Goal: Information Seeking & Learning: Learn about a topic

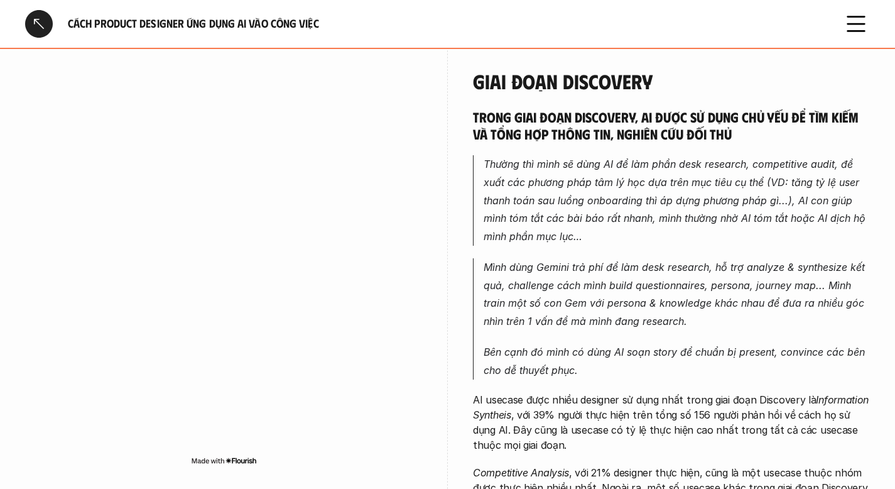
scroll to position [696, 0]
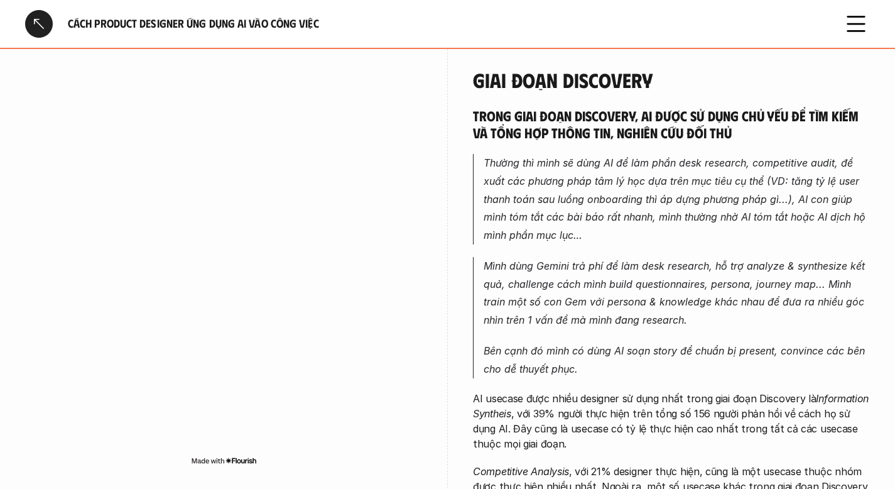
click at [819, 260] on em "Mình dùng Gemini trả phí để làm desk research, hỗ trợ analyze & synthesize kết …" at bounding box center [676, 293] width 385 height 67
click at [776, 260] on em "Mình dùng Gemini trả phí để làm desk research, hỗ trợ analyze & synthesize kết …" at bounding box center [676, 293] width 385 height 67
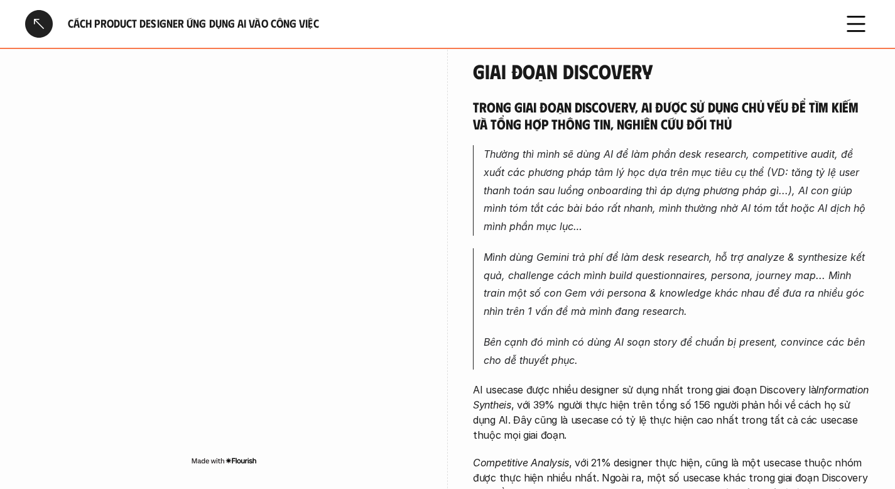
scroll to position [710, 0]
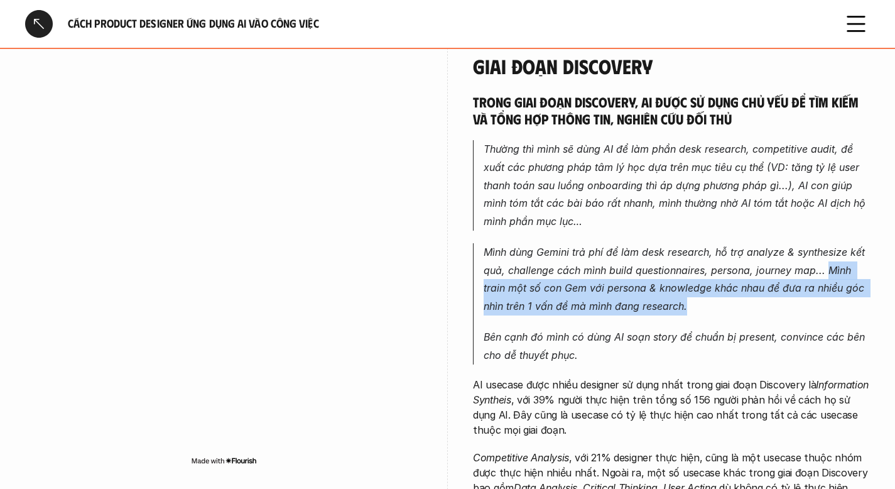
drag, startPoint x: 829, startPoint y: 254, endPoint x: 848, endPoint y: 286, distance: 37.2
click at [848, 286] on p "Mình dùng Gemini trả phí để làm desk research, hỗ trợ analyze & synthesize kết …" at bounding box center [677, 279] width 386 height 72
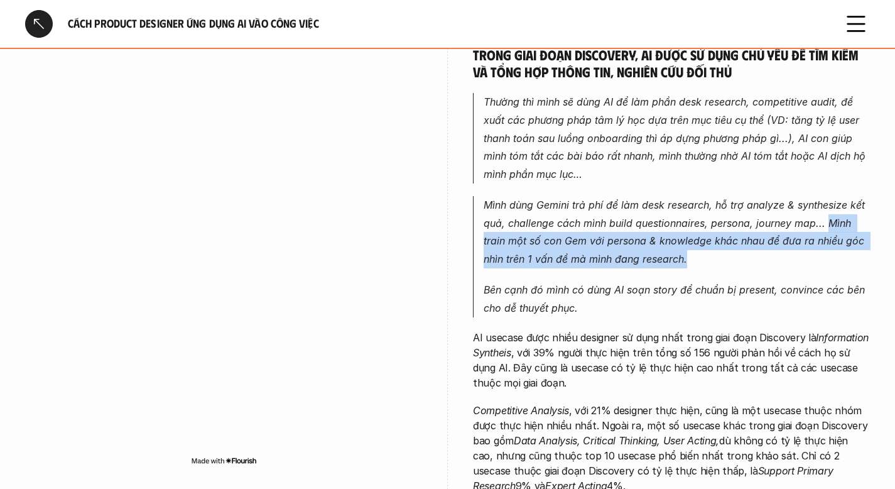
scroll to position [760, 0]
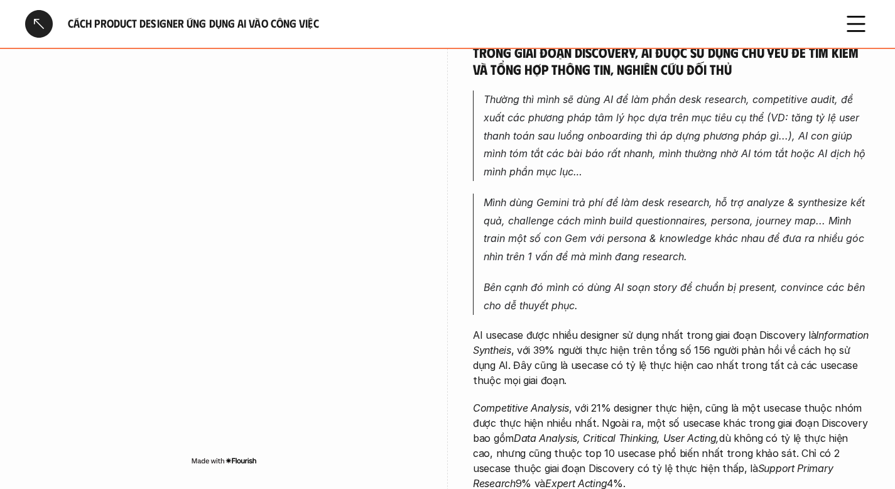
click at [824, 196] on em "Mình dùng Gemini trả phí để làm desk research, hỗ trợ analyze & synthesize kết …" at bounding box center [676, 229] width 385 height 67
click at [809, 158] on p "Thường thì mình sẽ dùng AI để làm phần desk research, competitive audit, đề xuấ…" at bounding box center [677, 135] width 386 height 90
